Goal: Find specific page/section: Find specific page/section

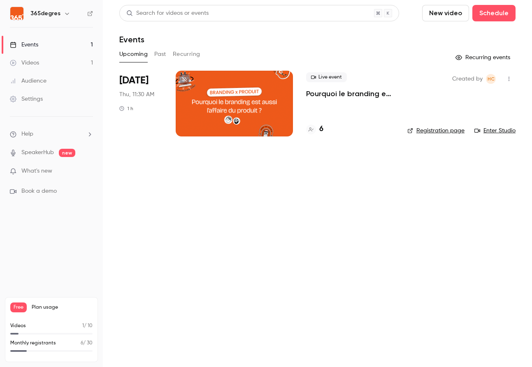
click at [325, 130] on div "6" at bounding box center [350, 129] width 88 height 11
click at [323, 130] on div "6" at bounding box center [350, 129] width 88 height 11
click at [318, 130] on div "6" at bounding box center [314, 129] width 17 height 11
